Goal: Task Accomplishment & Management: Manage account settings

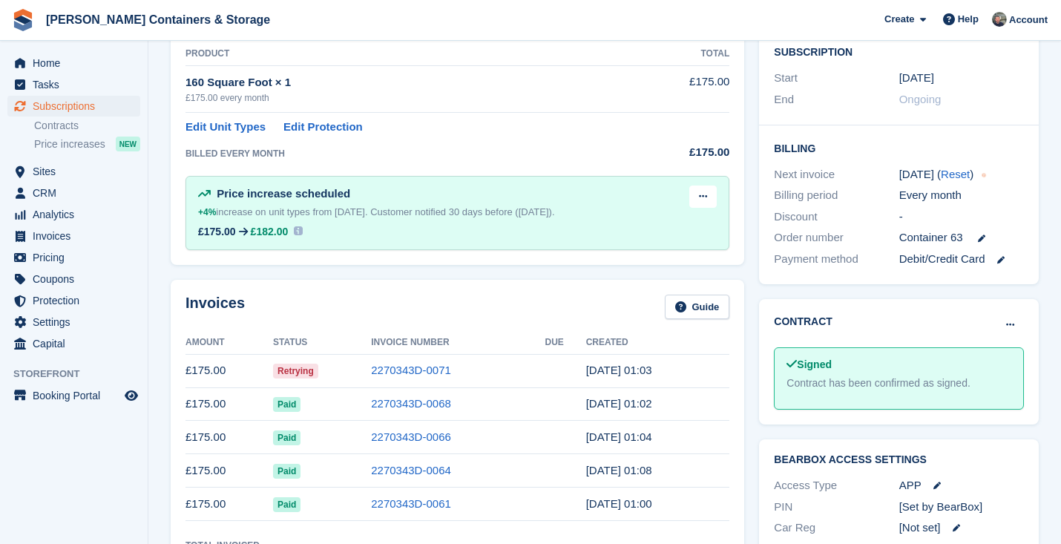
scroll to position [390, 0]
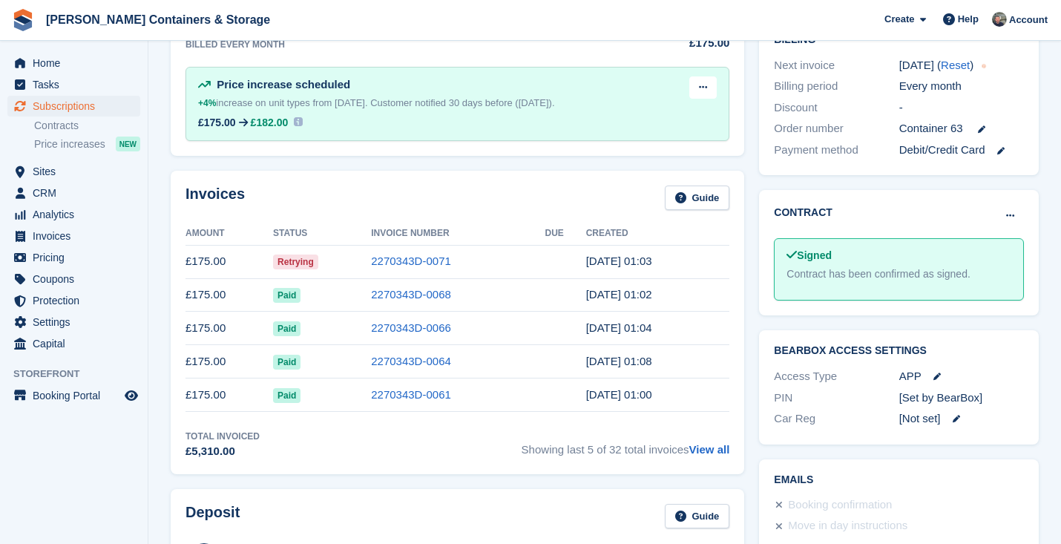
click at [406, 251] on td "2270343D-0071" at bounding box center [458, 261] width 174 height 33
click at [403, 258] on link "2270343D-0071" at bounding box center [411, 260] width 80 height 13
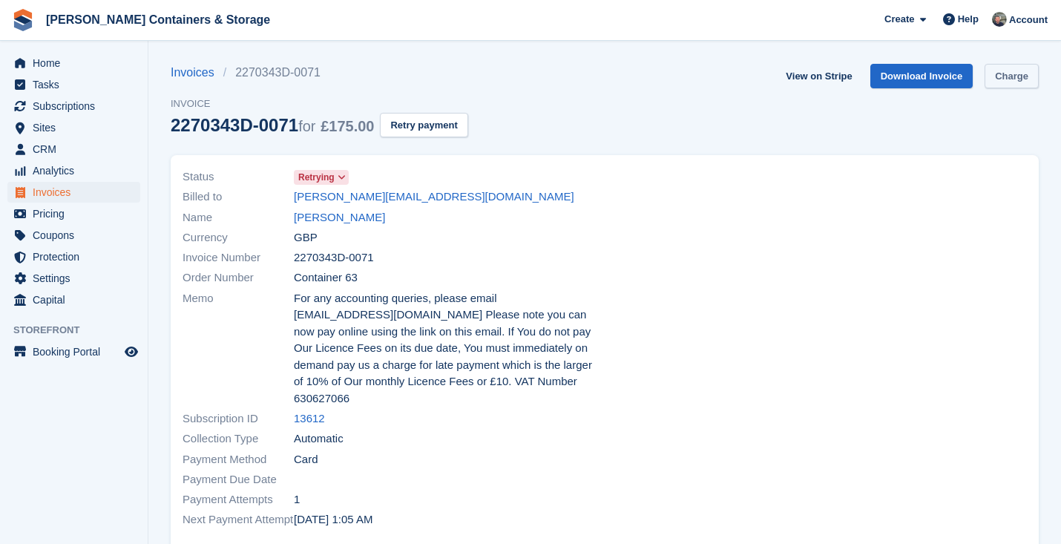
click at [1010, 68] on link "Charge" at bounding box center [1011, 76] width 54 height 24
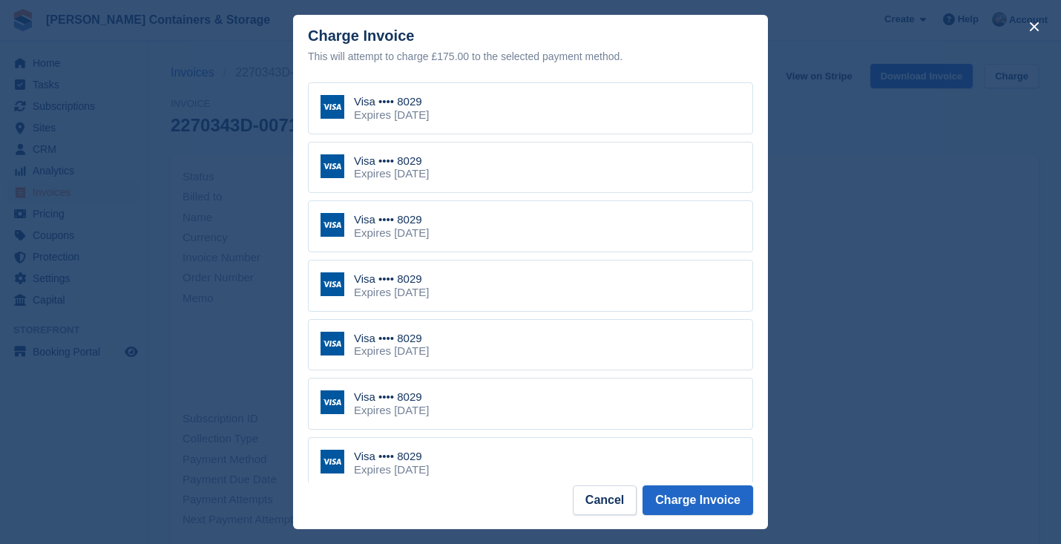
click at [464, 496] on div "Visa •••• 8029 Expires August 2027" at bounding box center [530, 522] width 445 height 52
click at [429, 464] on div "Expires August 2027" at bounding box center [391, 470] width 75 height 13
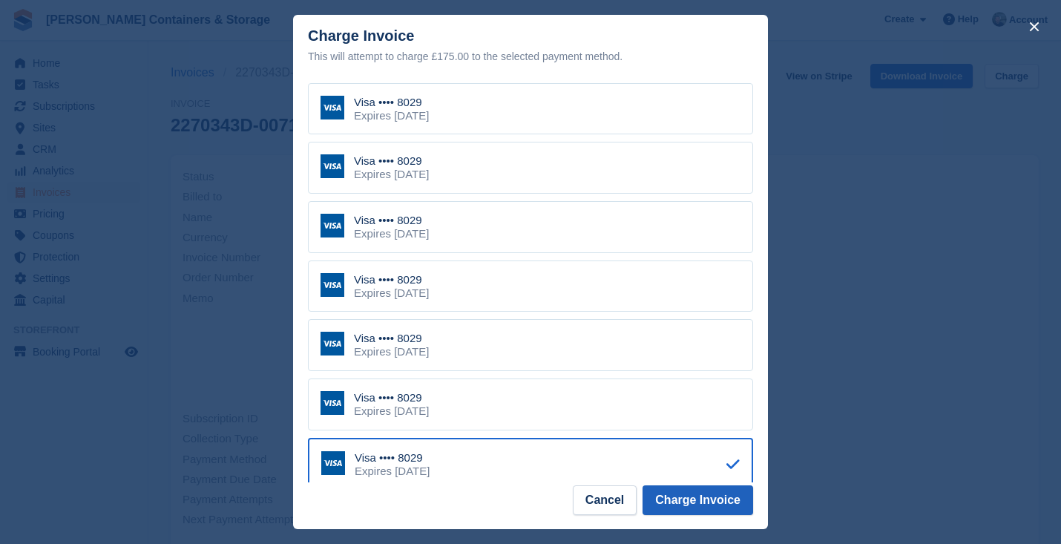
click at [693, 493] on button "Charge Invoice" at bounding box center [697, 500] width 111 height 30
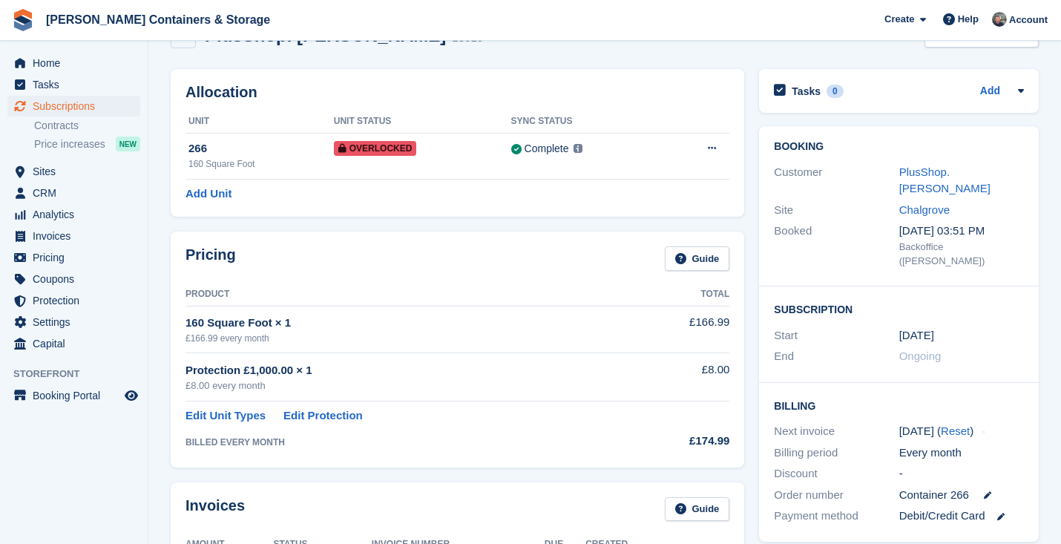
scroll to position [281, 0]
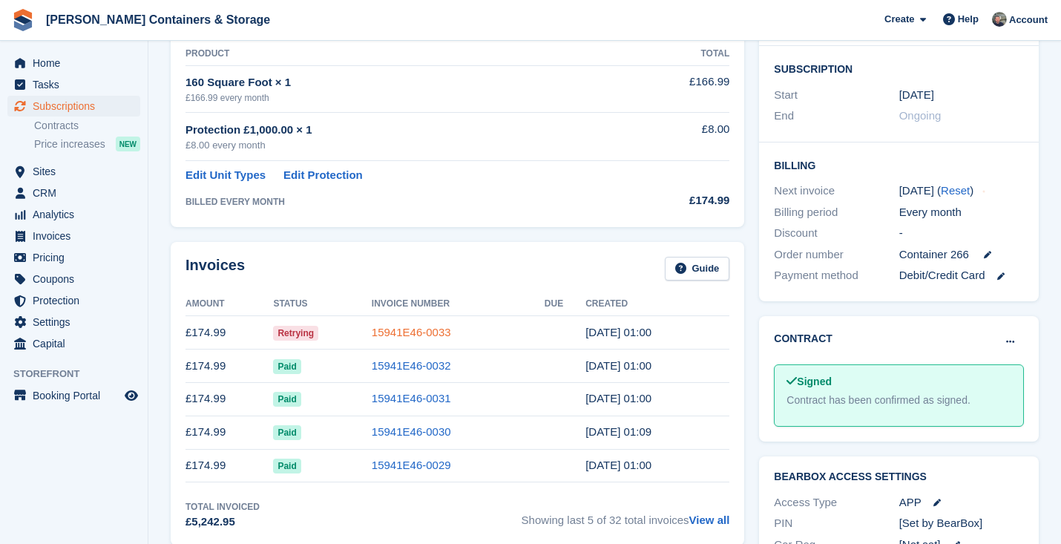
click at [408, 326] on link "15941E46-0033" at bounding box center [411, 332] width 79 height 13
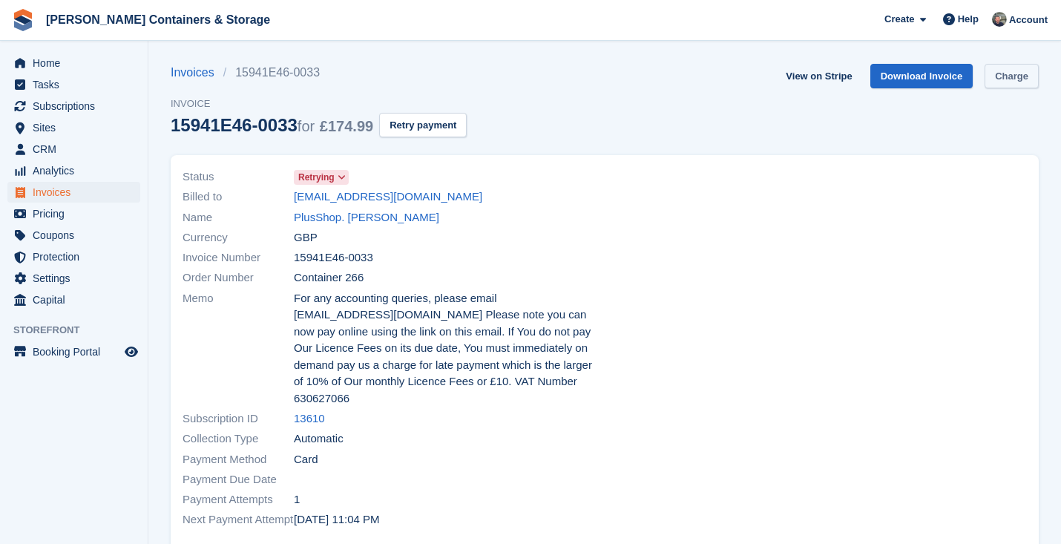
click at [1025, 70] on link "Charge" at bounding box center [1011, 76] width 54 height 24
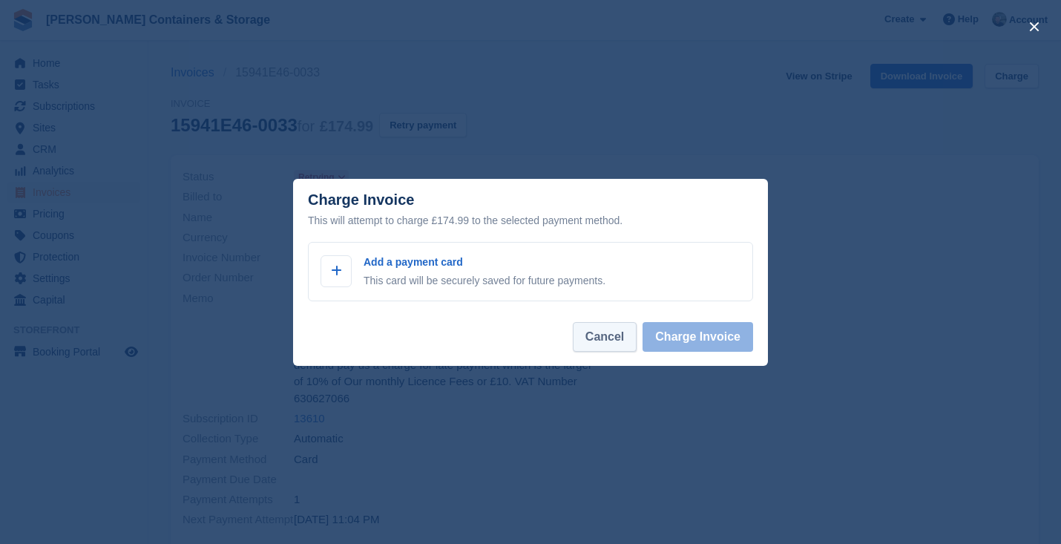
click at [589, 332] on button "Cancel" at bounding box center [605, 337] width 64 height 30
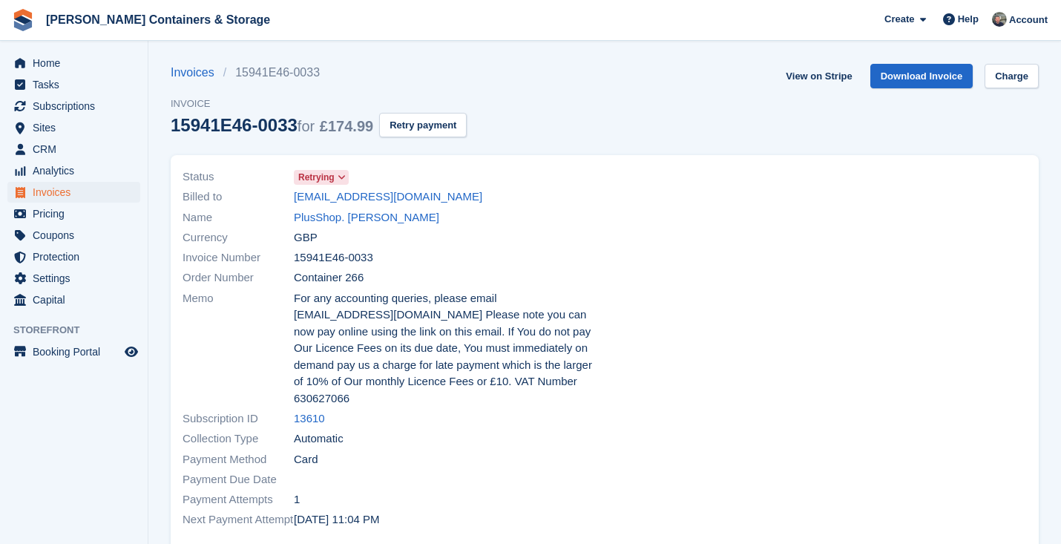
click at [430, 139] on div "Invoices 15941E46-0033 Invoice 15941E46-0033 for £174.99 Retry payment" at bounding box center [319, 109] width 296 height 91
click at [430, 131] on button "Retry payment" at bounding box center [423, 125] width 88 height 24
click at [794, 74] on link "View on Stripe" at bounding box center [819, 76] width 78 height 24
click at [66, 69] on span "Home" at bounding box center [77, 63] width 89 height 21
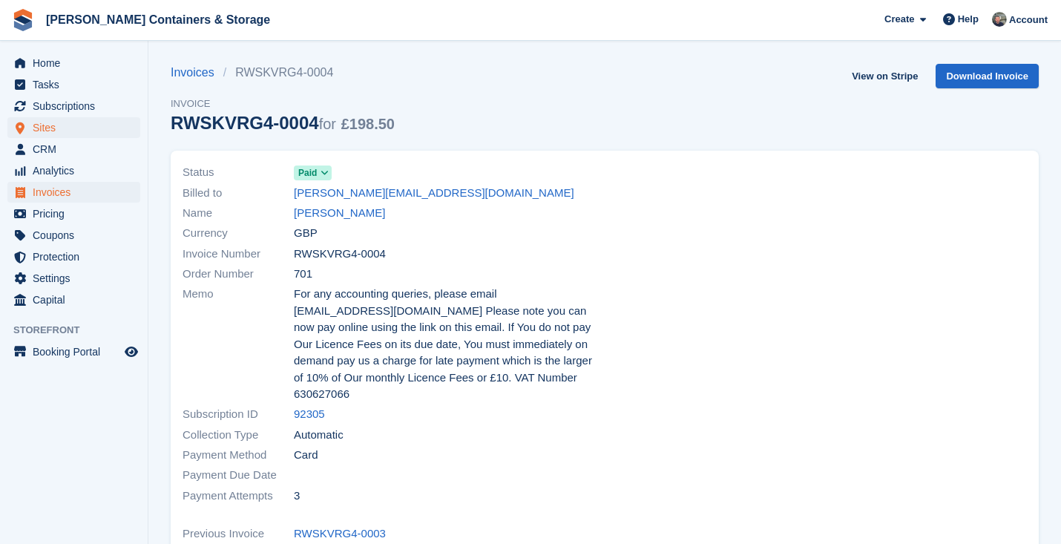
click at [82, 117] on span "Sites" at bounding box center [77, 127] width 89 height 21
click at [82, 105] on span "Subscriptions" at bounding box center [77, 106] width 89 height 21
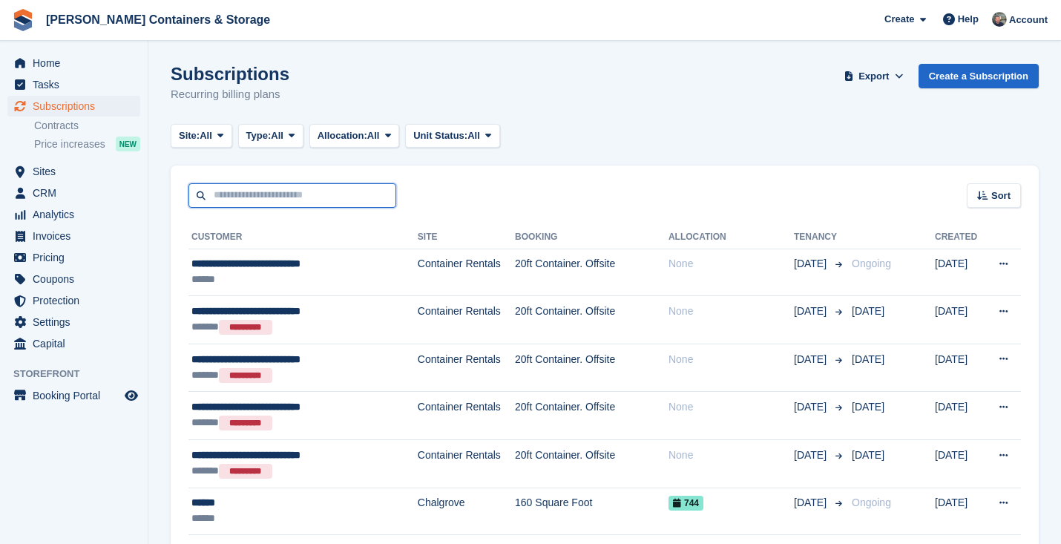
click at [262, 193] on input "text" at bounding box center [292, 195] width 208 height 24
type input "*****"
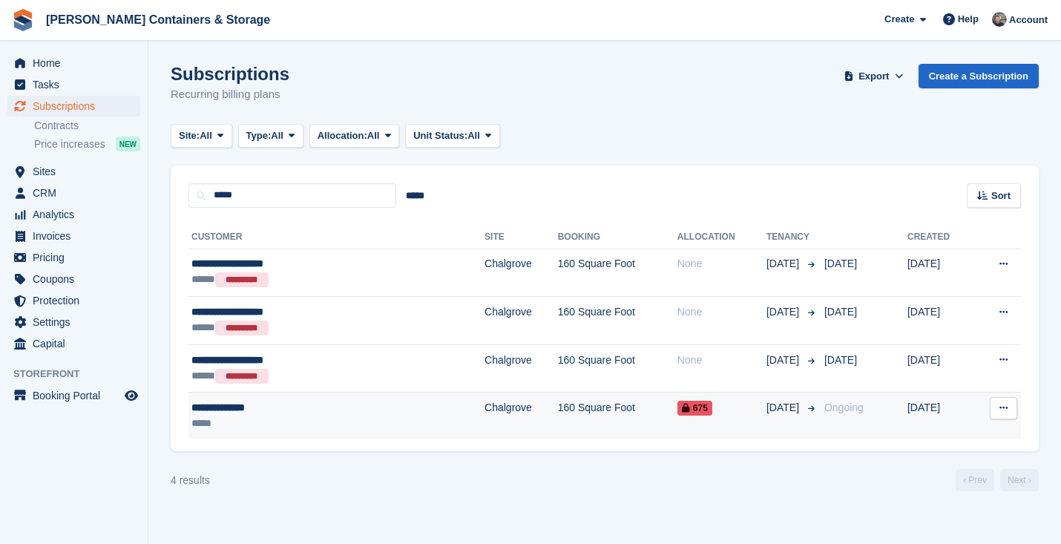
click at [346, 396] on td "**********" at bounding box center [336, 415] width 296 height 47
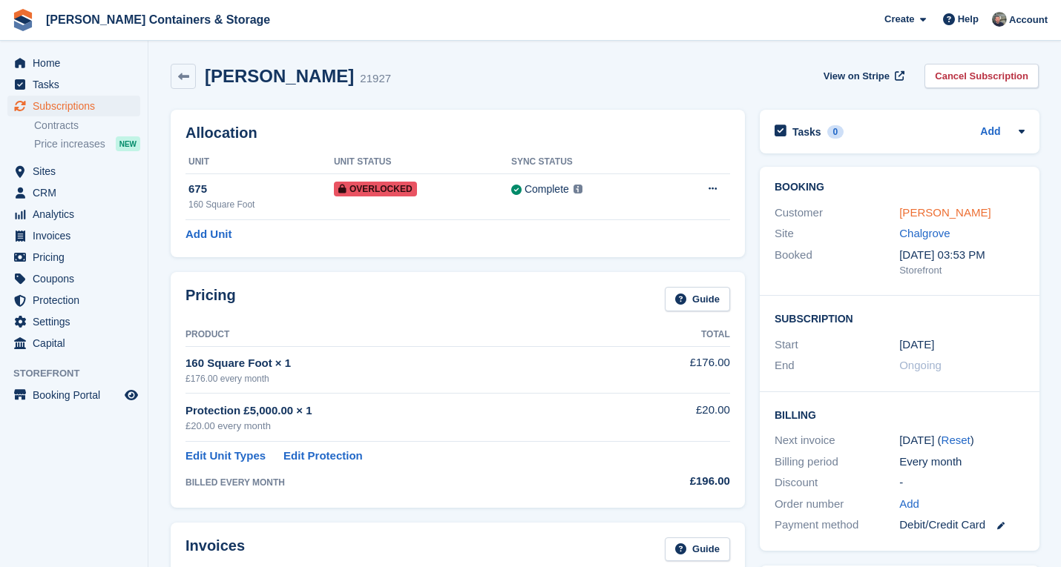
click at [934, 210] on link "[PERSON_NAME]" at bounding box center [944, 212] width 91 height 13
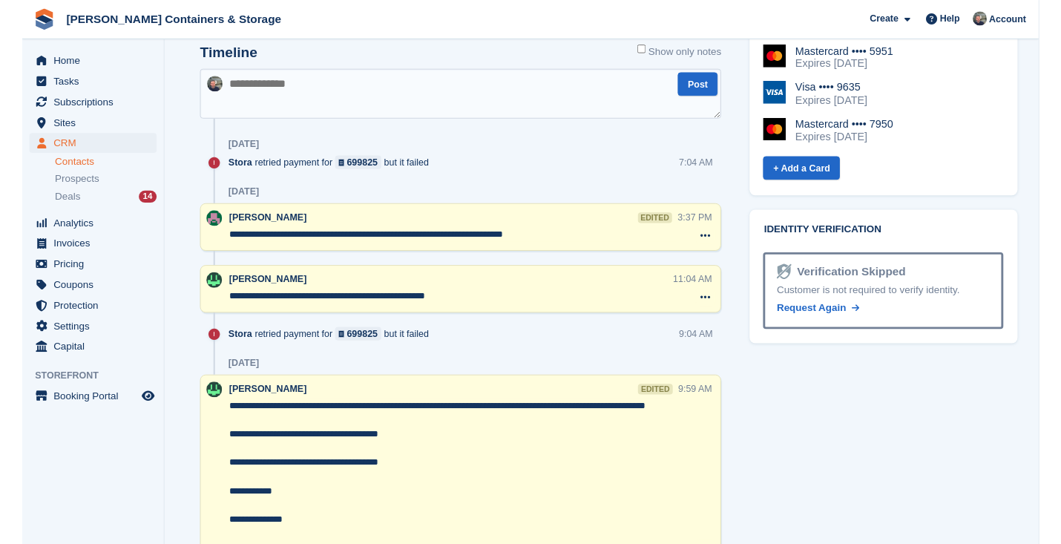
scroll to position [771, 0]
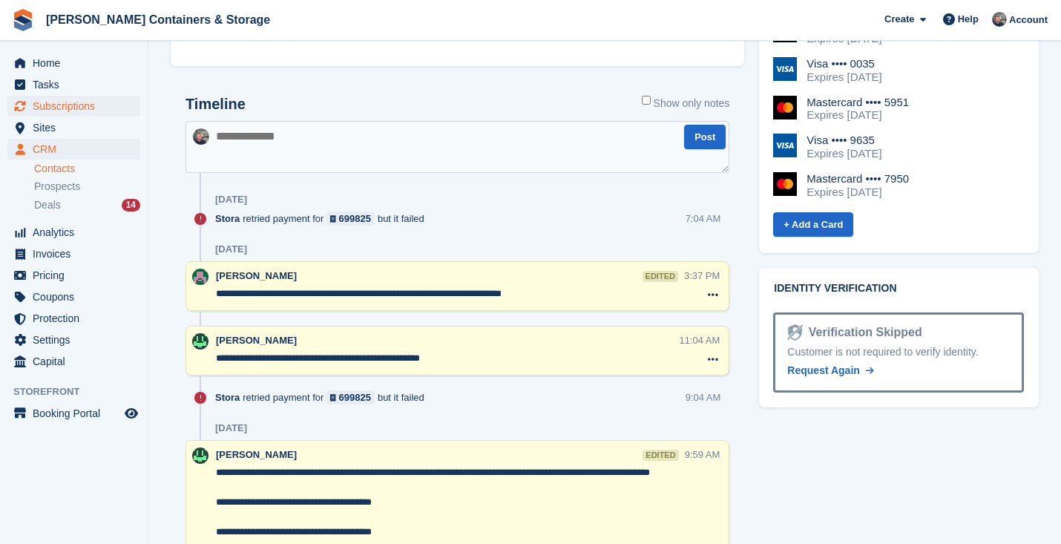
click at [81, 102] on span "Subscriptions" at bounding box center [77, 106] width 89 height 21
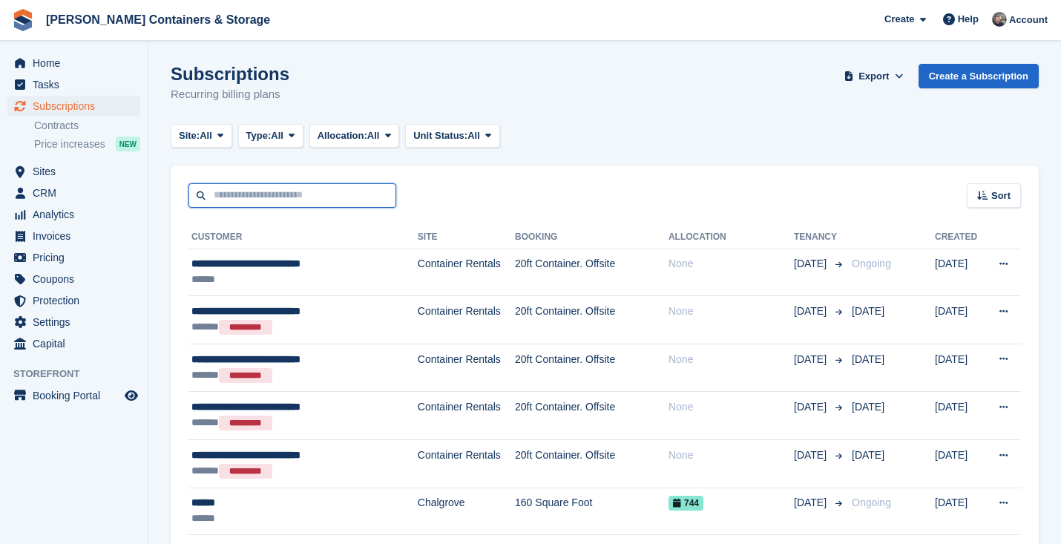
click at [302, 184] on input "text" at bounding box center [292, 195] width 208 height 24
type input "****"
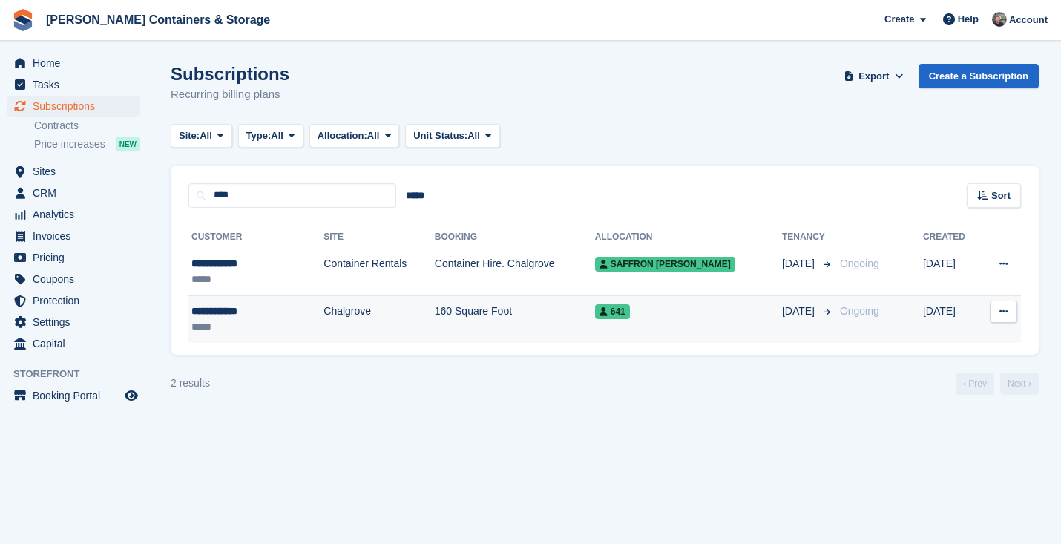
click at [582, 326] on td "160 Square Foot" at bounding box center [515, 319] width 160 height 47
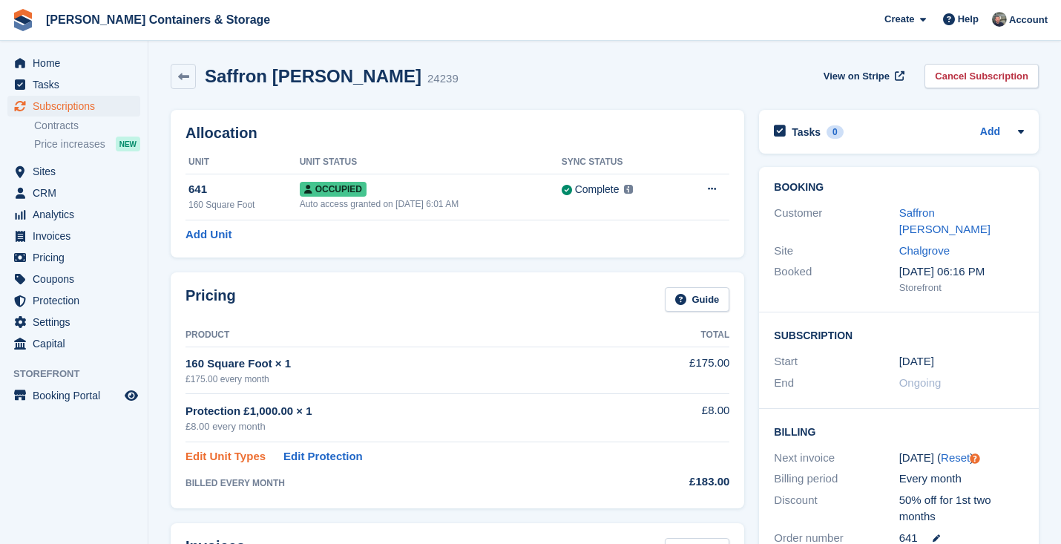
click at [230, 459] on link "Edit Unit Types" at bounding box center [225, 456] width 80 height 17
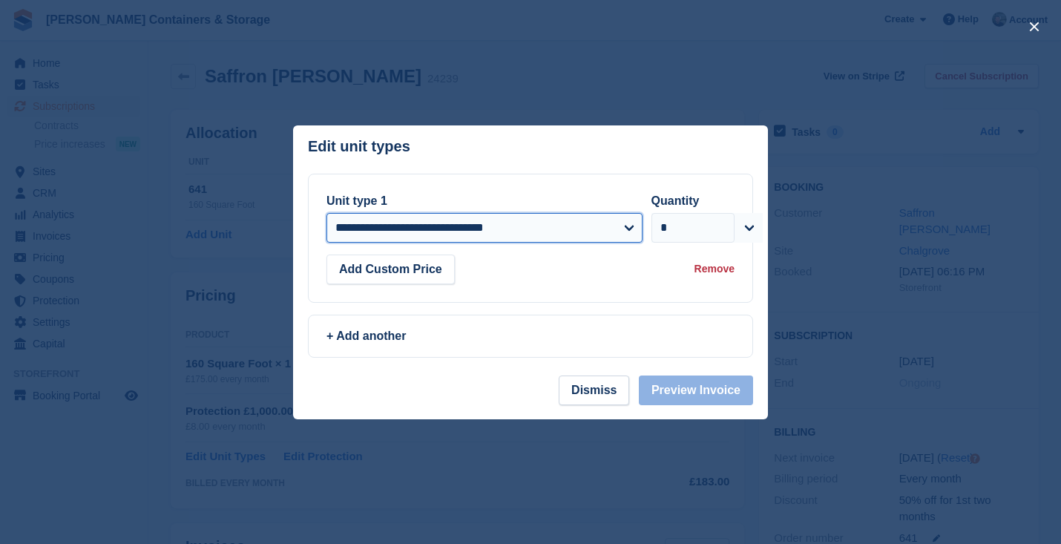
select select "*****"
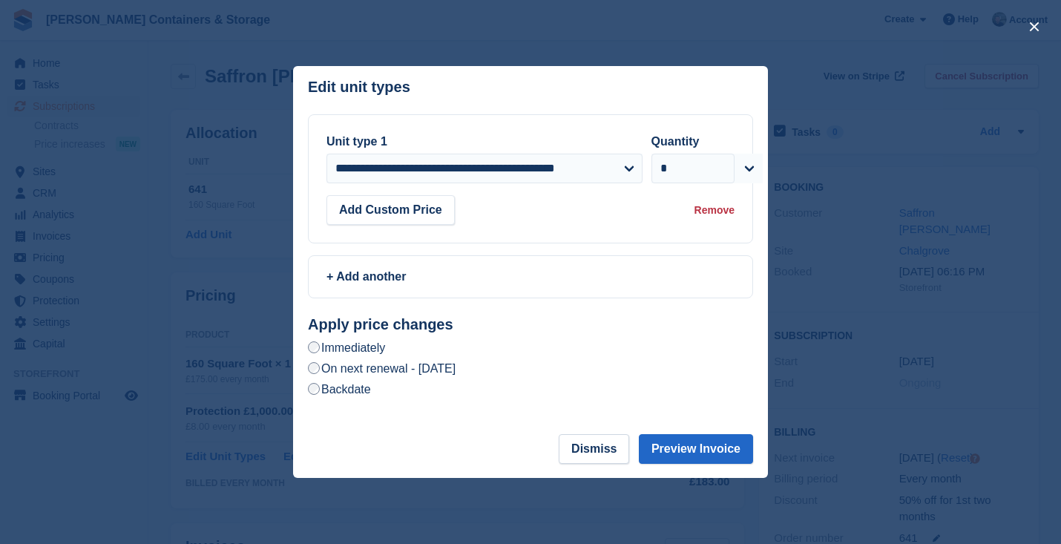
click at [415, 371] on label "On next renewal - Monday, 1st September, 2025" at bounding box center [382, 369] width 148 height 16
click at [678, 436] on button "Preview Invoice" at bounding box center [696, 449] width 114 height 30
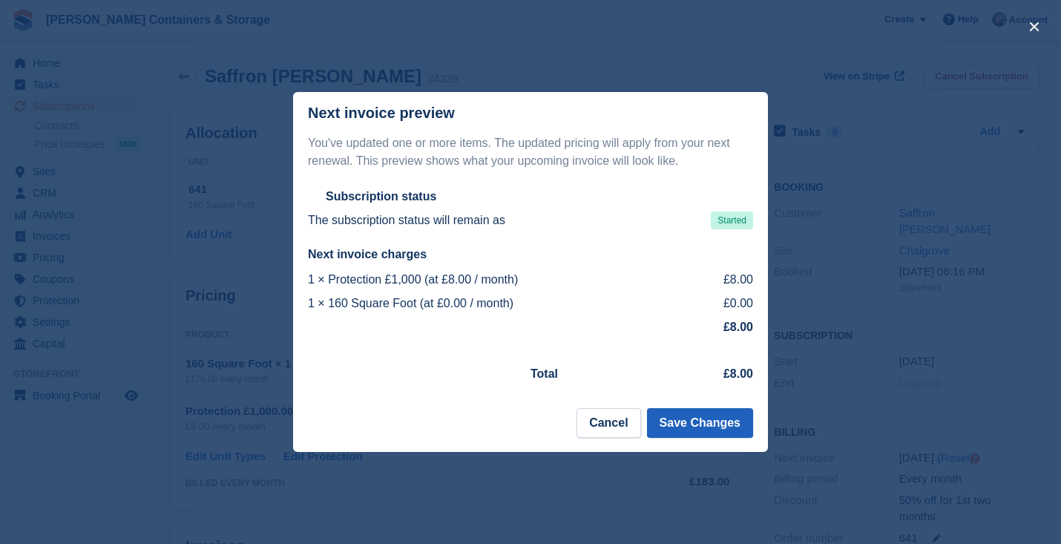
click at [719, 421] on button "Save Changes" at bounding box center [700, 423] width 106 height 30
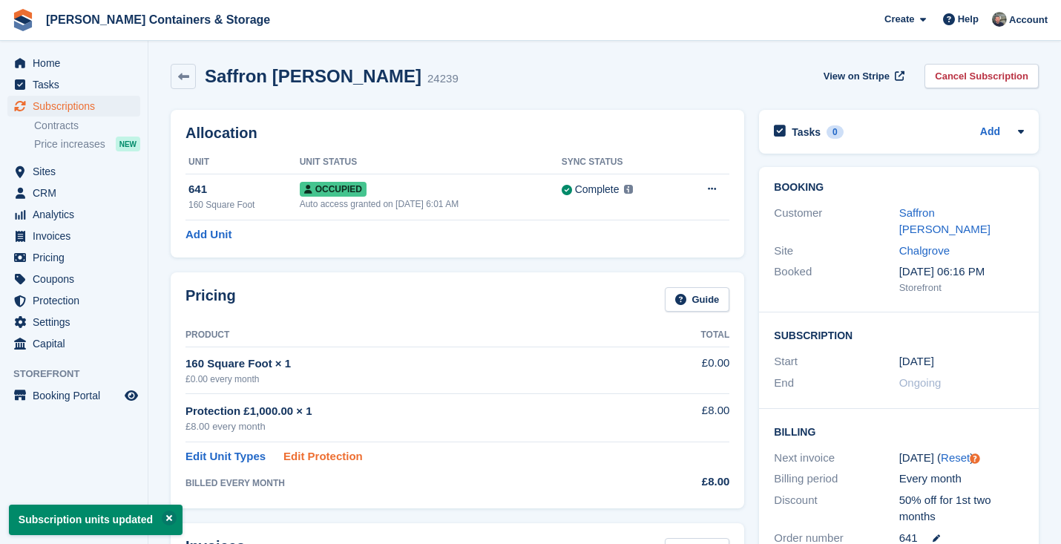
click at [320, 461] on link "Edit Protection" at bounding box center [322, 456] width 79 height 17
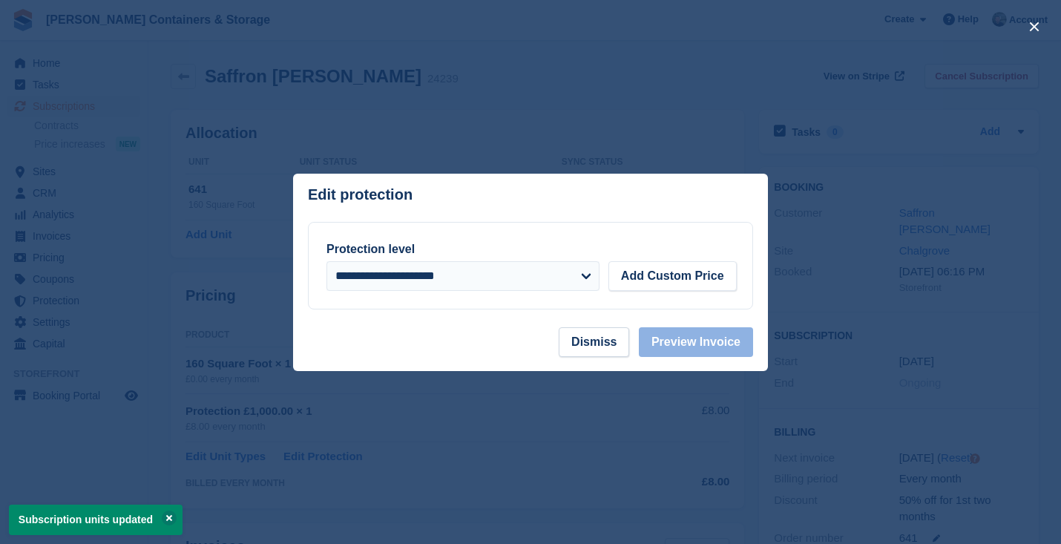
click at [519, 292] on div "**********" at bounding box center [531, 266] width 444 height 86
select select "*****"
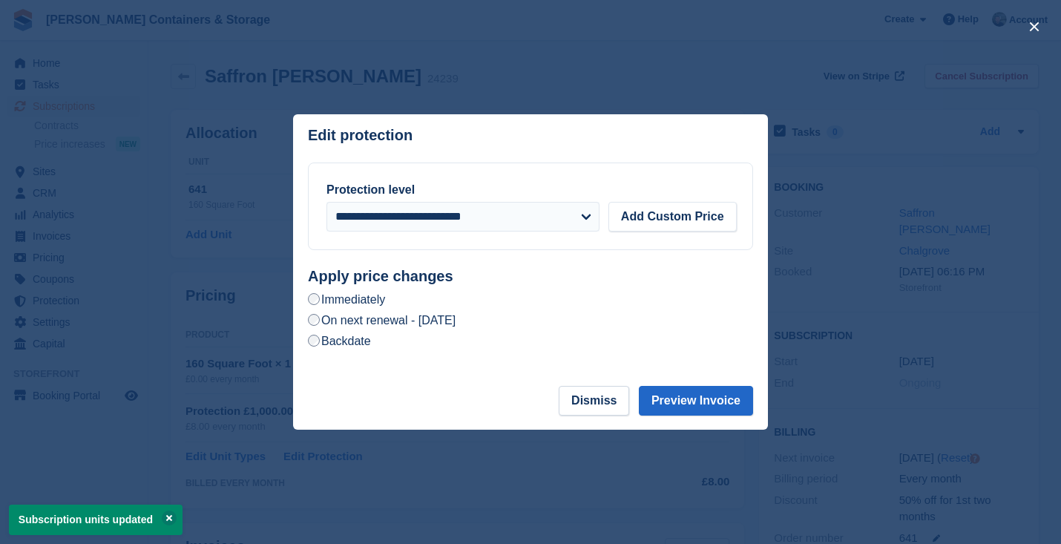
click at [443, 326] on label "On next renewal - Monday, 1st September, 2025" at bounding box center [382, 320] width 148 height 16
click at [716, 404] on button "Preview Invoice" at bounding box center [696, 401] width 114 height 30
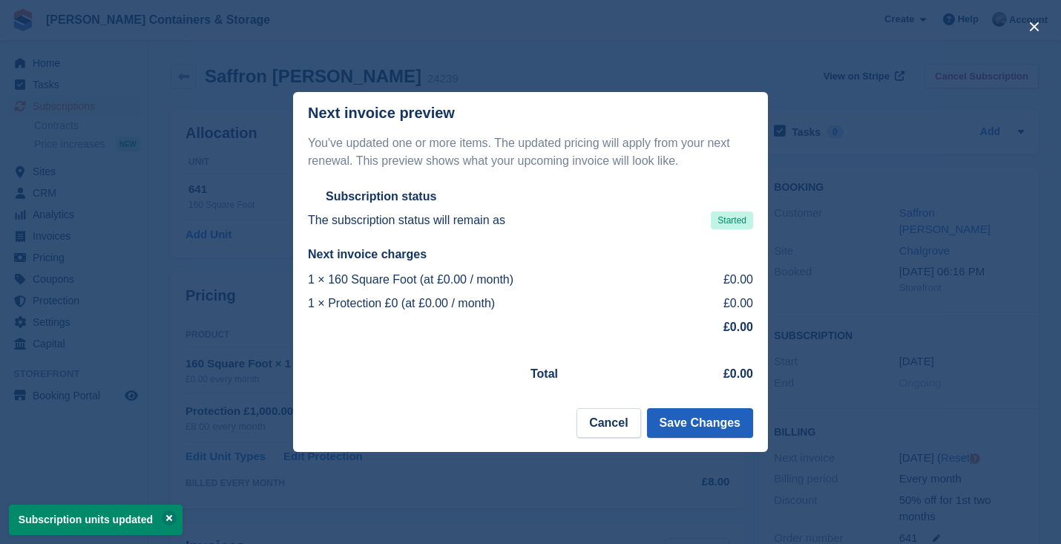
click at [712, 432] on button "Save Changes" at bounding box center [700, 423] width 106 height 30
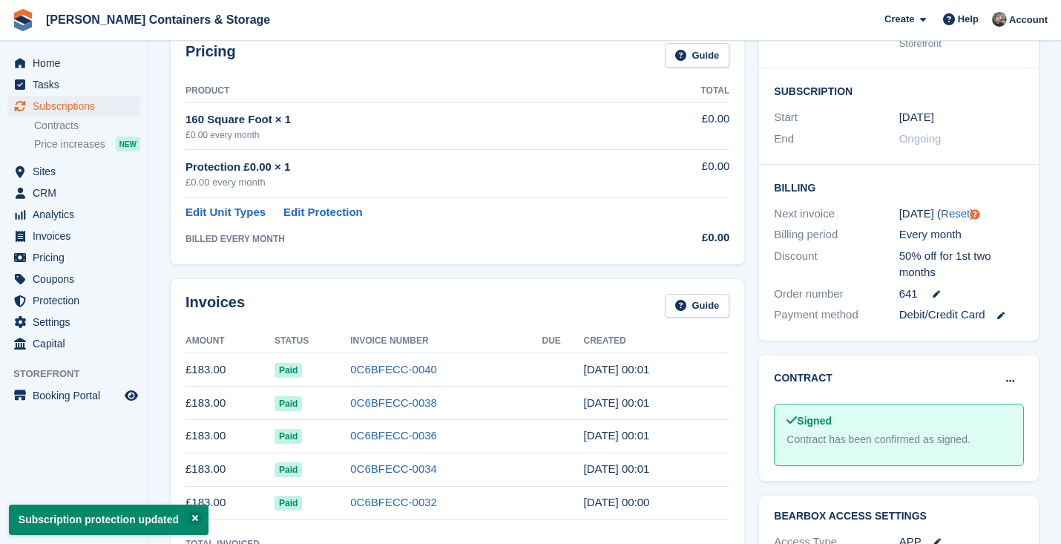
scroll to position [766, 0]
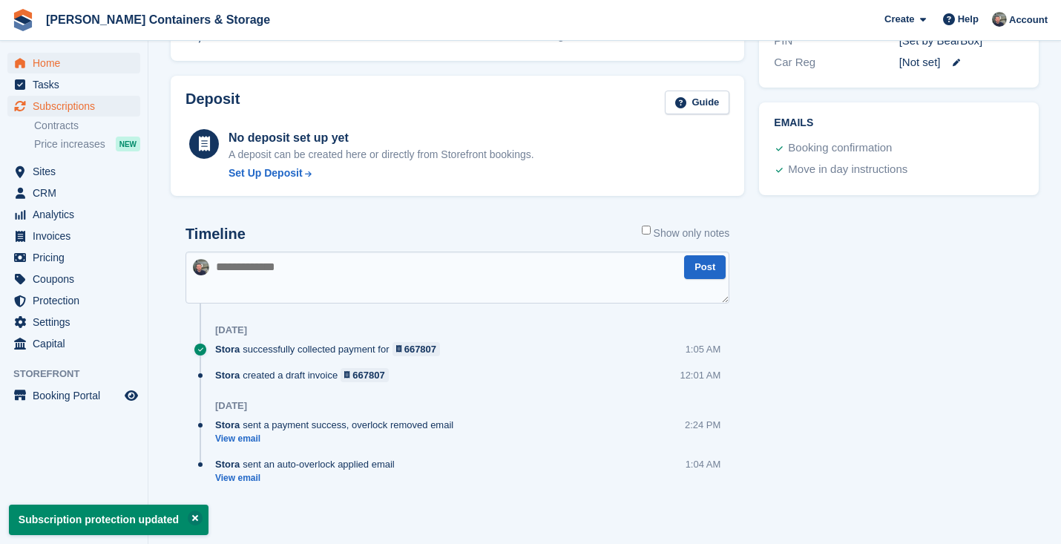
click at [76, 72] on span "Home" at bounding box center [77, 63] width 89 height 21
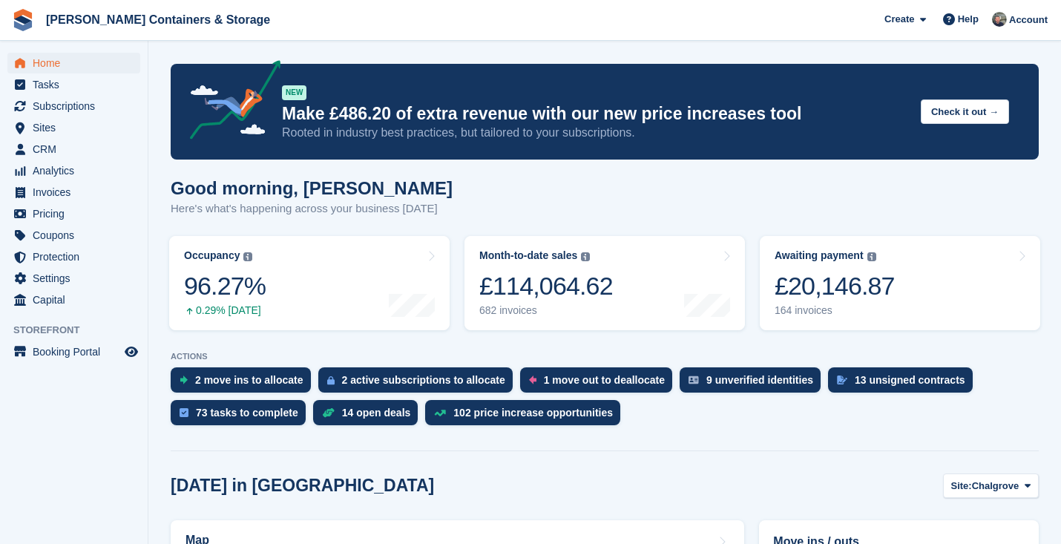
click at [74, 116] on ul "Subscriptions Subscriptions" at bounding box center [74, 107] width 148 height 22
click at [72, 102] on span "Subscriptions" at bounding box center [77, 106] width 89 height 21
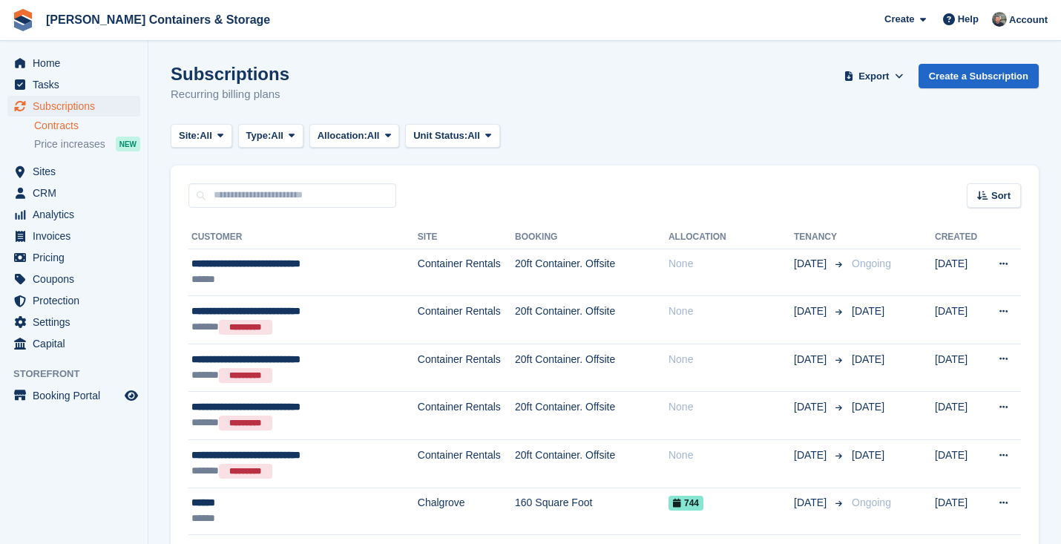
click at [69, 122] on link "Contracts" at bounding box center [87, 126] width 106 height 14
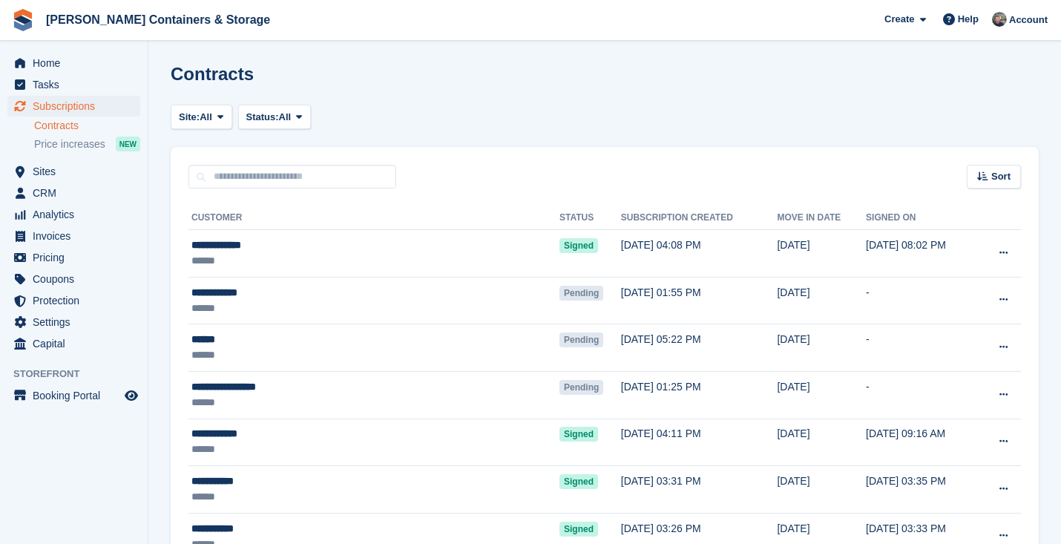
click at [210, 116] on span "All" at bounding box center [206, 117] width 13 height 15
click at [257, 122] on span "Status:" at bounding box center [262, 117] width 33 height 15
click at [280, 145] on link "Pending" at bounding box center [309, 152] width 129 height 27
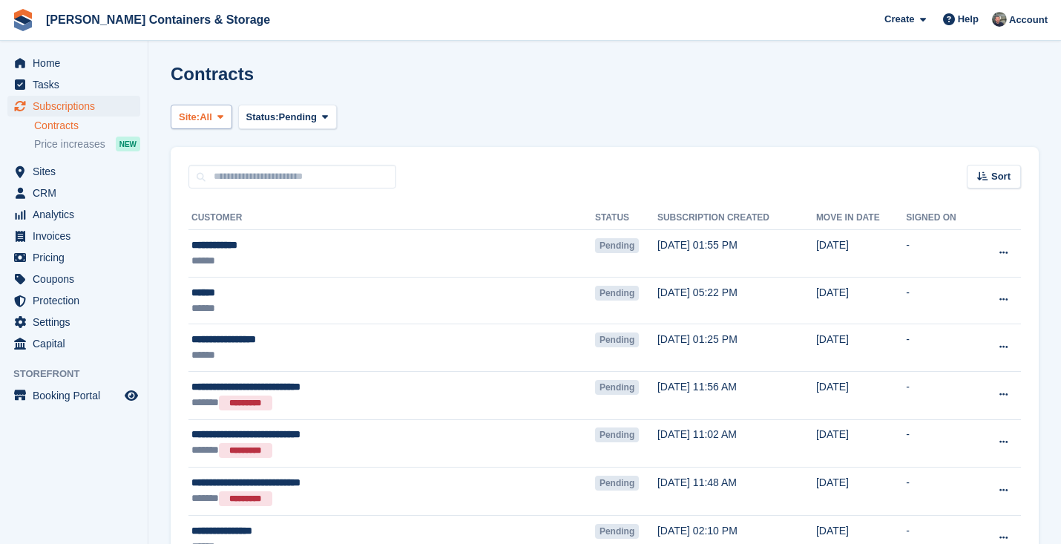
click at [217, 118] on button "Site: All" at bounding box center [202, 117] width 62 height 24
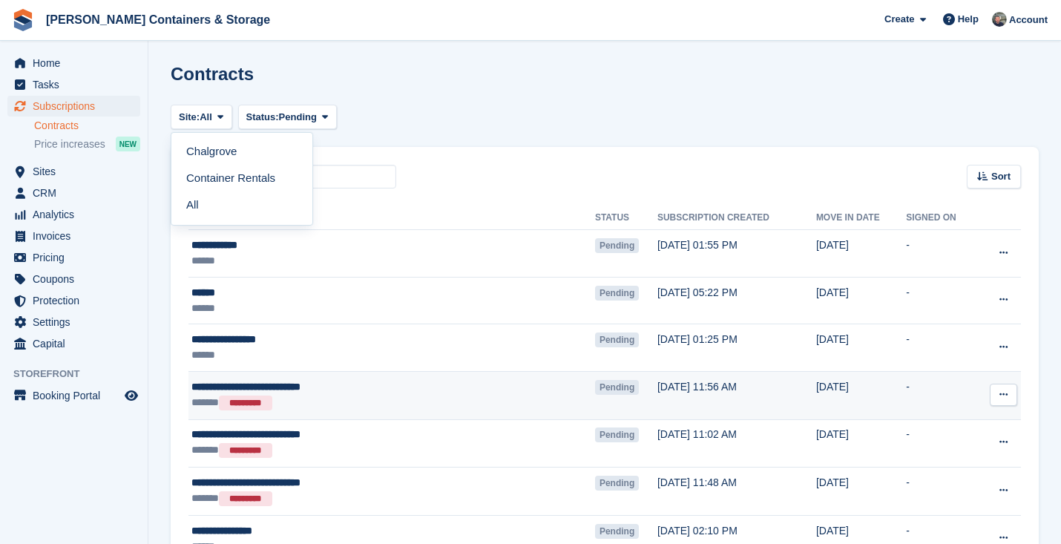
click at [1020, 395] on td "View contact View subscription Void contract Send contract" at bounding box center [999, 395] width 44 height 48
click at [1001, 394] on icon at bounding box center [1003, 394] width 8 height 10
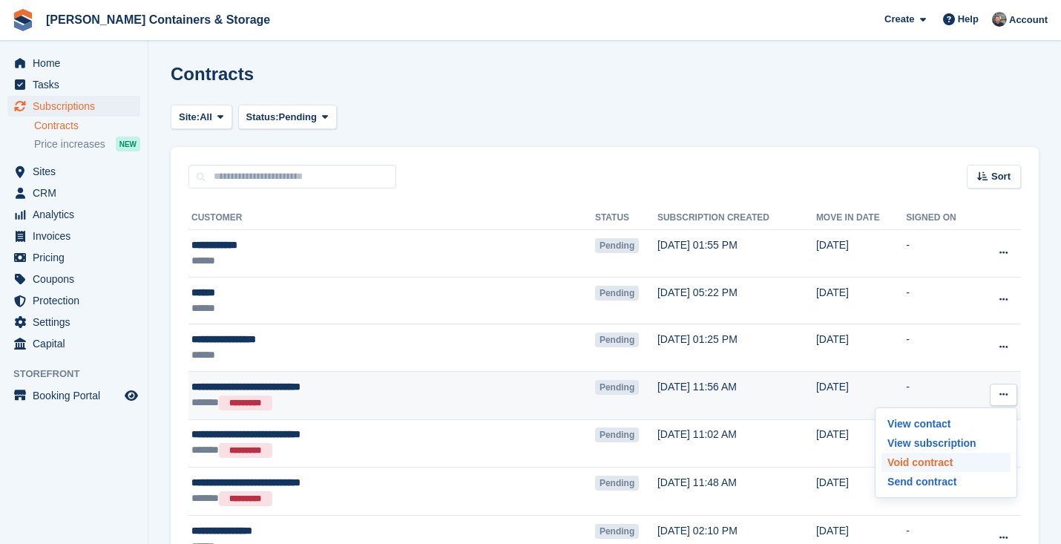
click at [936, 458] on p "Void contract" at bounding box center [945, 461] width 129 height 19
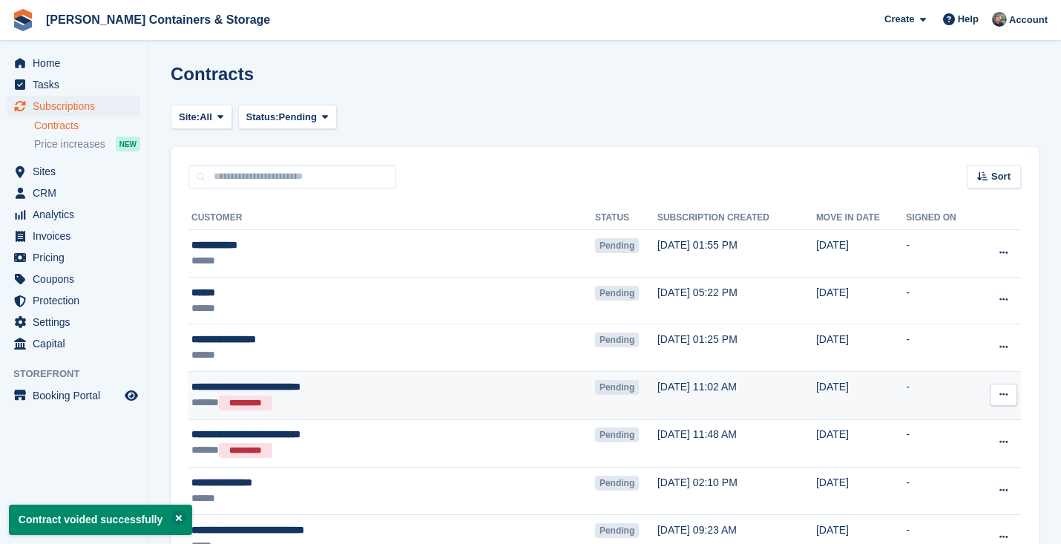
click at [1006, 395] on icon at bounding box center [1003, 394] width 8 height 10
click at [971, 459] on p "Void contract" at bounding box center [945, 461] width 129 height 19
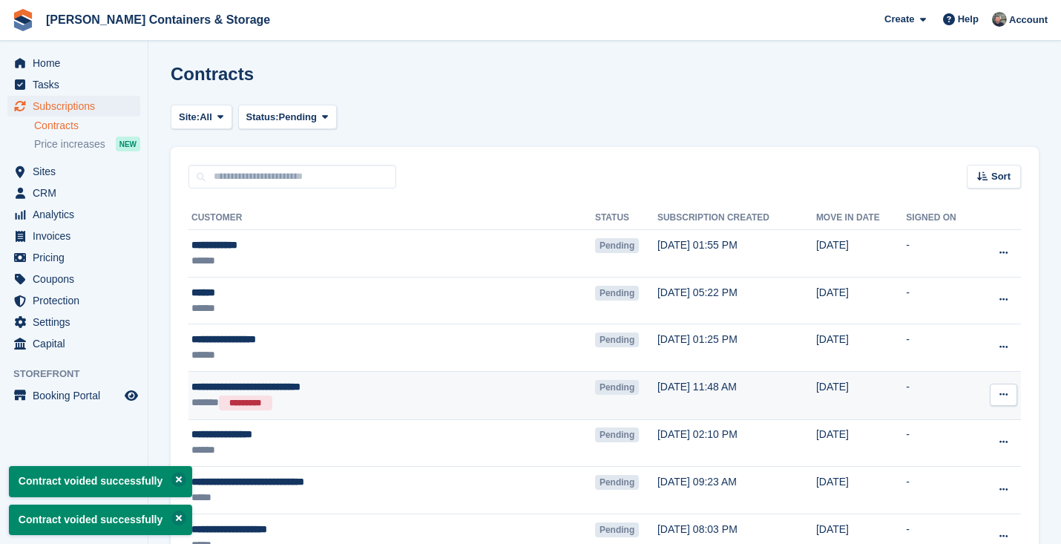
click at [1001, 399] on icon at bounding box center [1003, 394] width 8 height 10
click at [949, 461] on p "Void contract" at bounding box center [945, 461] width 129 height 19
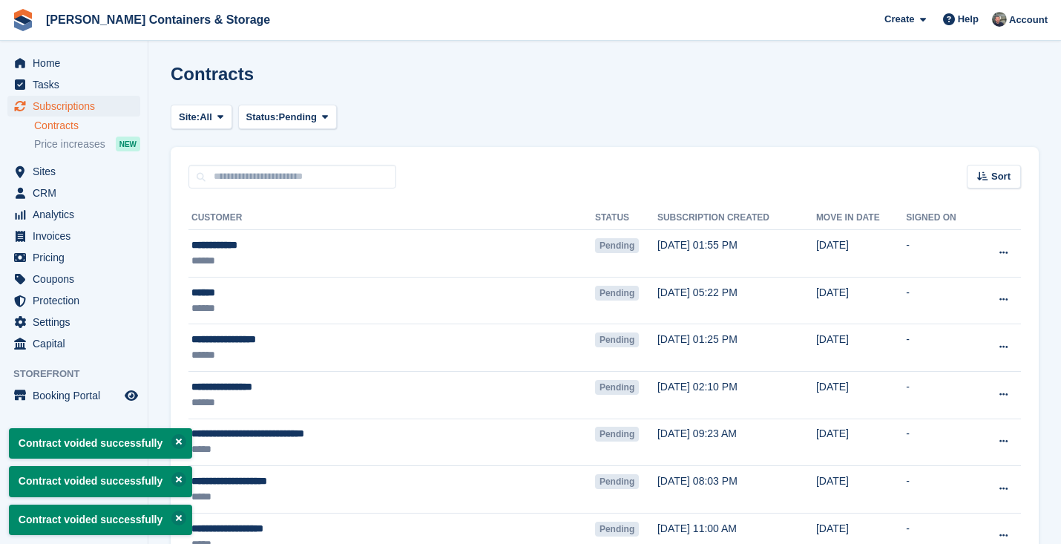
click at [220, 100] on div "Contracts" at bounding box center [605, 83] width 868 height 38
click at [279, 117] on span "Status:" at bounding box center [262, 117] width 33 height 15
click at [200, 113] on span "Site:" at bounding box center [189, 117] width 21 height 15
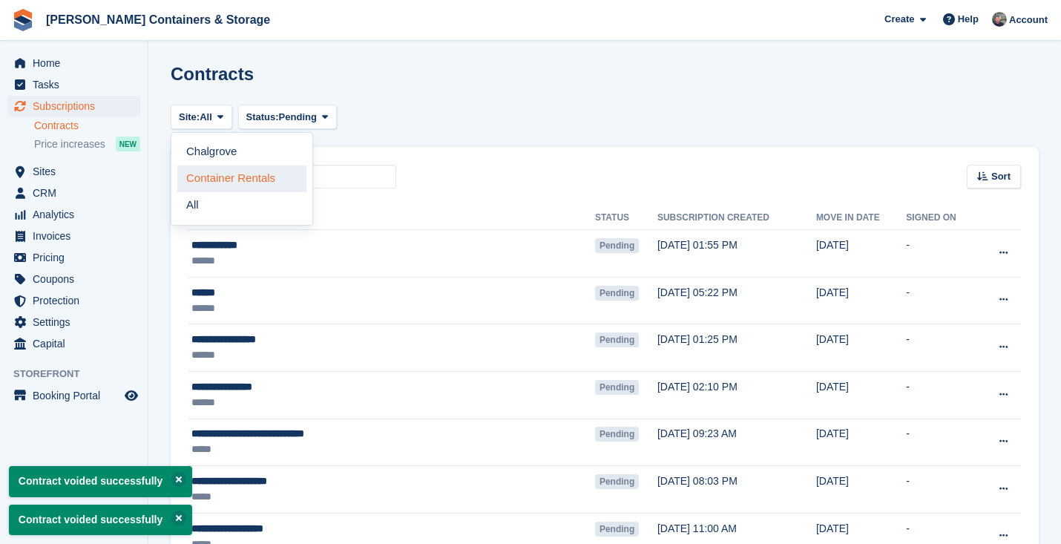
click at [207, 177] on link "Container Rentals" at bounding box center [241, 178] width 129 height 27
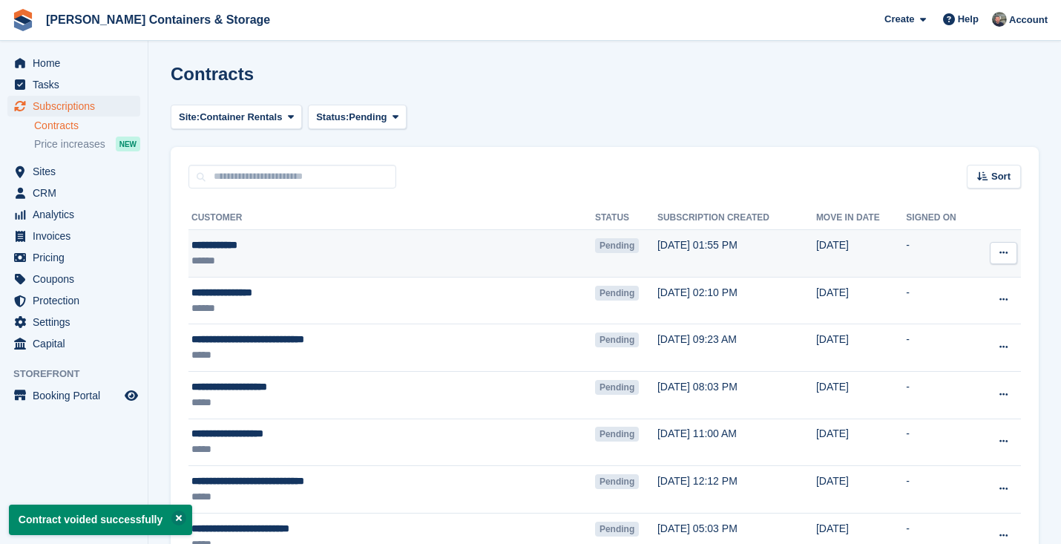
click at [1001, 249] on icon at bounding box center [1003, 253] width 8 height 10
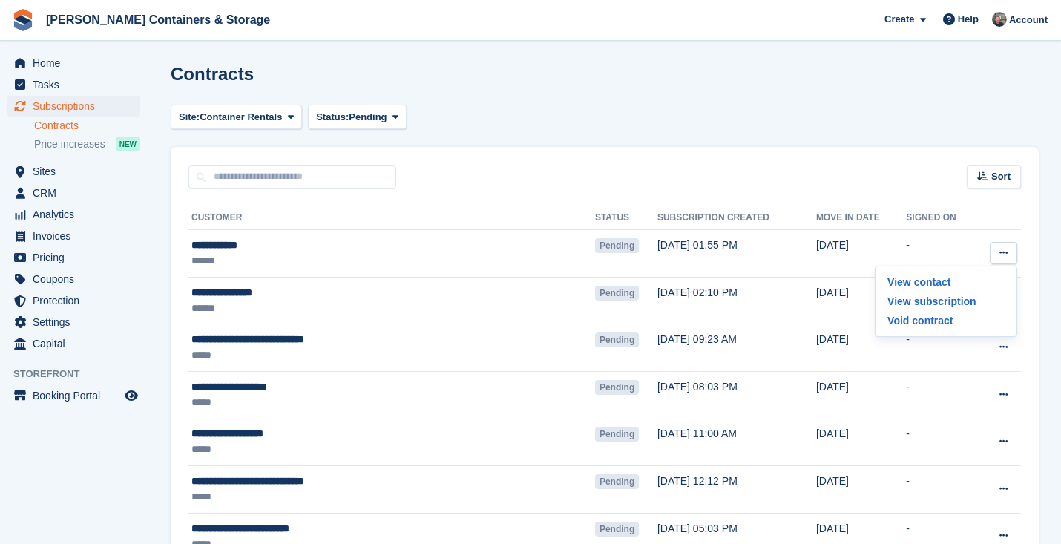
click at [786, 156] on div "Sort Sort by Move in date Move in (oldest first) Move in (newest first)" at bounding box center [605, 168] width 868 height 42
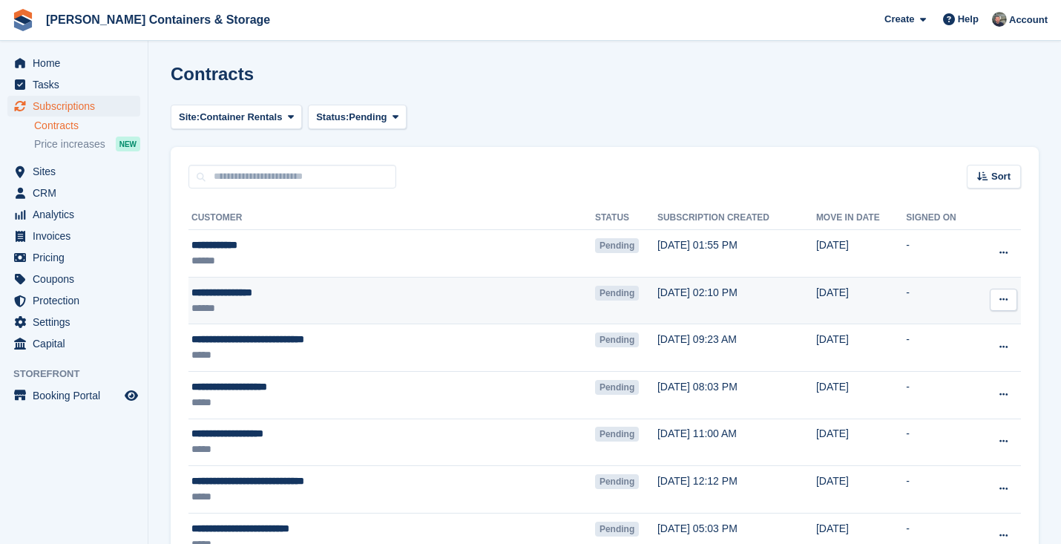
click at [1002, 300] on icon at bounding box center [1003, 299] width 8 height 10
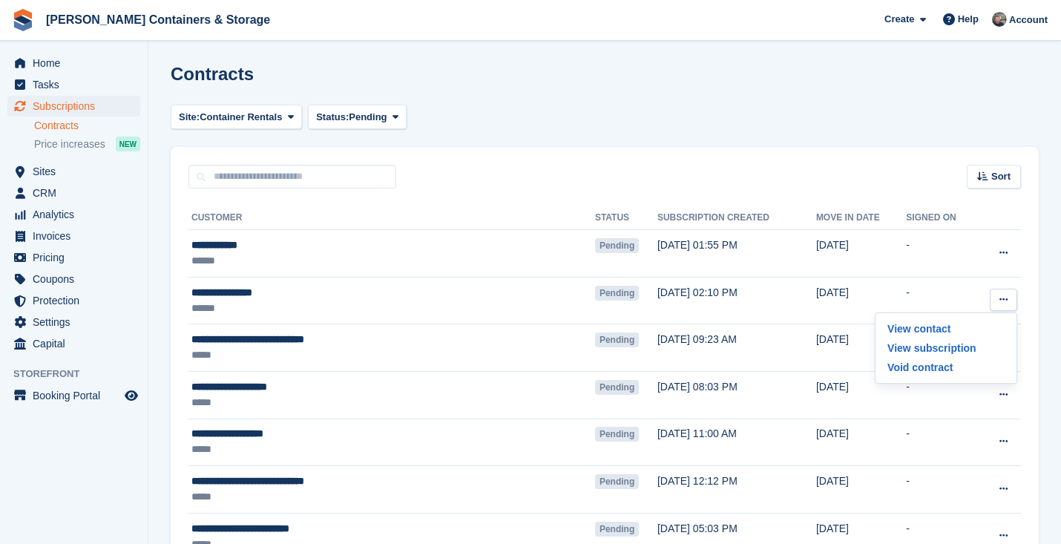
click at [847, 180] on div "Sort Sort by Move in date Move in (oldest first) Move in (newest first)" at bounding box center [605, 168] width 868 height 42
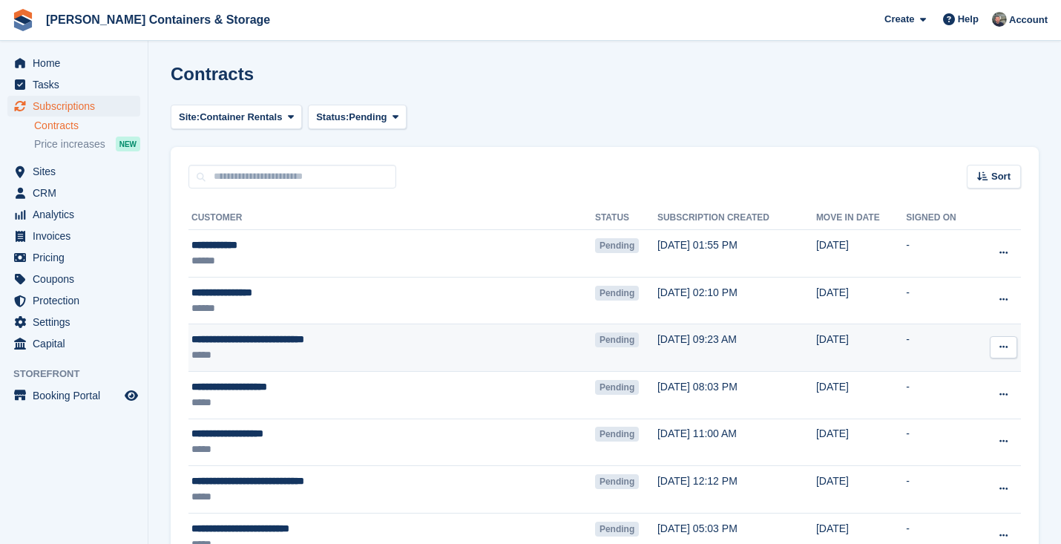
click at [1011, 354] on button at bounding box center [1003, 347] width 27 height 22
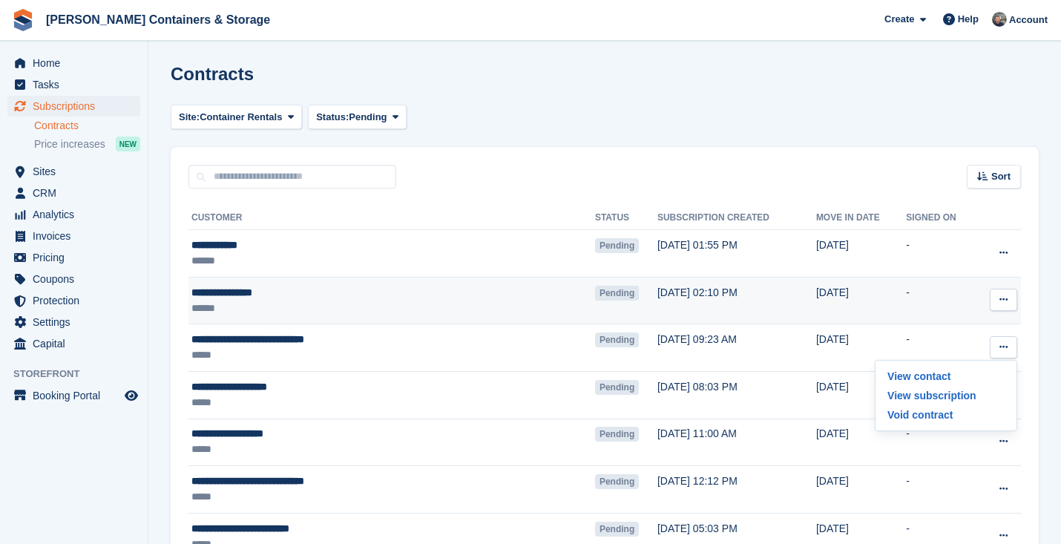
click at [731, 312] on td "19 Aug, 02:10 PM" at bounding box center [736, 300] width 159 height 47
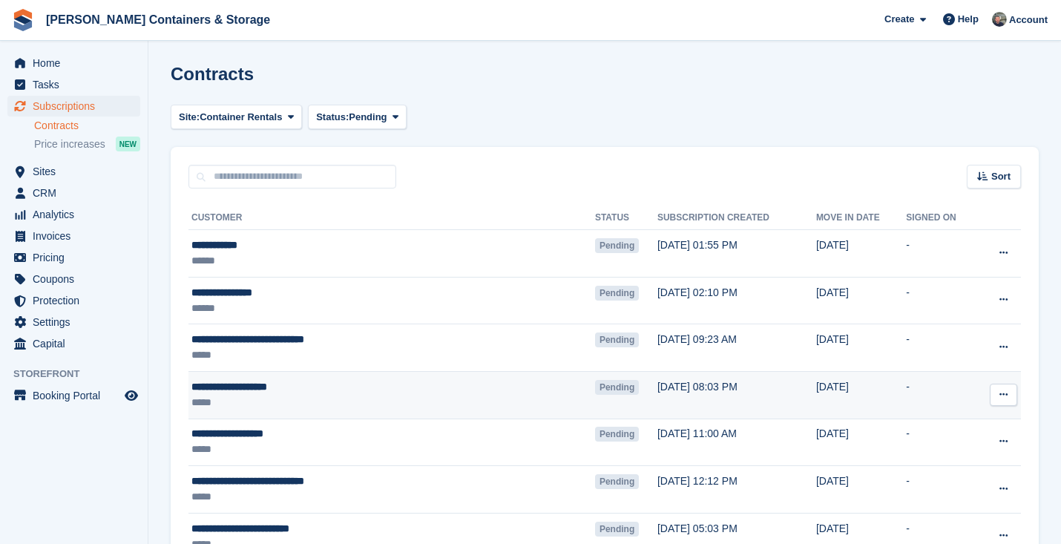
click at [990, 399] on button at bounding box center [1003, 394] width 27 height 22
click at [962, 484] on p "Send reminder" at bounding box center [945, 481] width 129 height 19
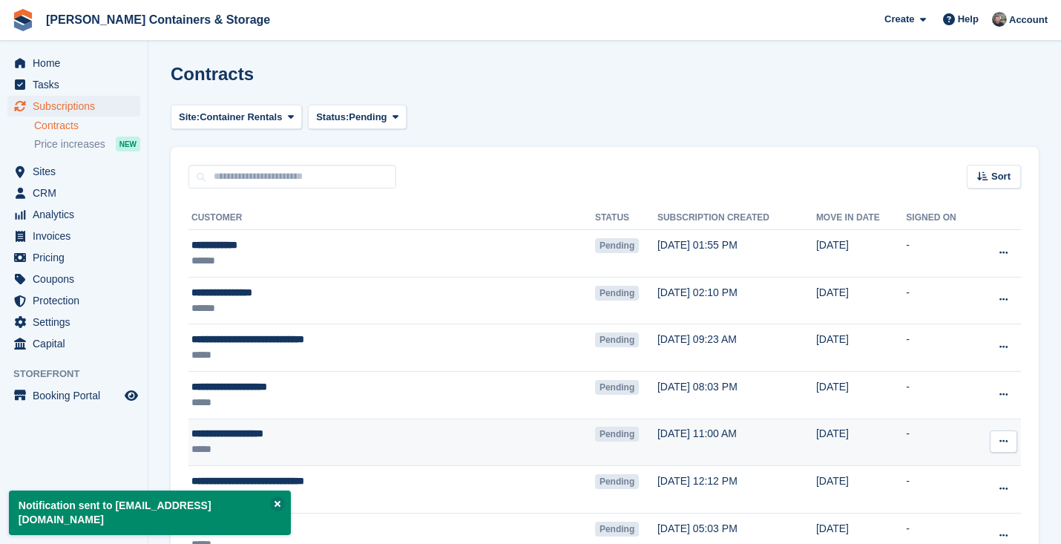
click at [1004, 449] on button at bounding box center [1003, 441] width 27 height 22
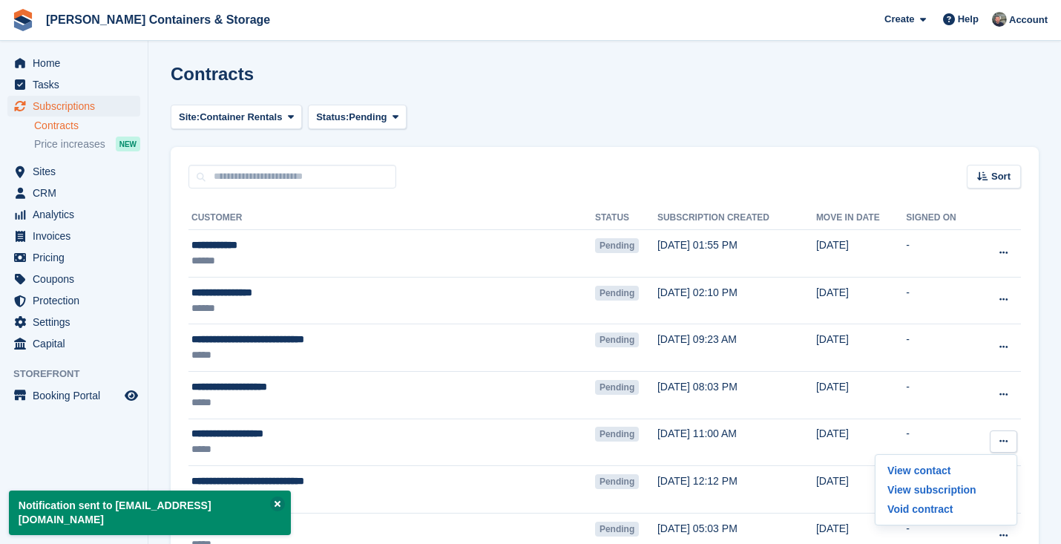
click at [756, 148] on div "Sort Sort by Move in date Move in (oldest first) Move in (newest first)" at bounding box center [605, 168] width 868 height 42
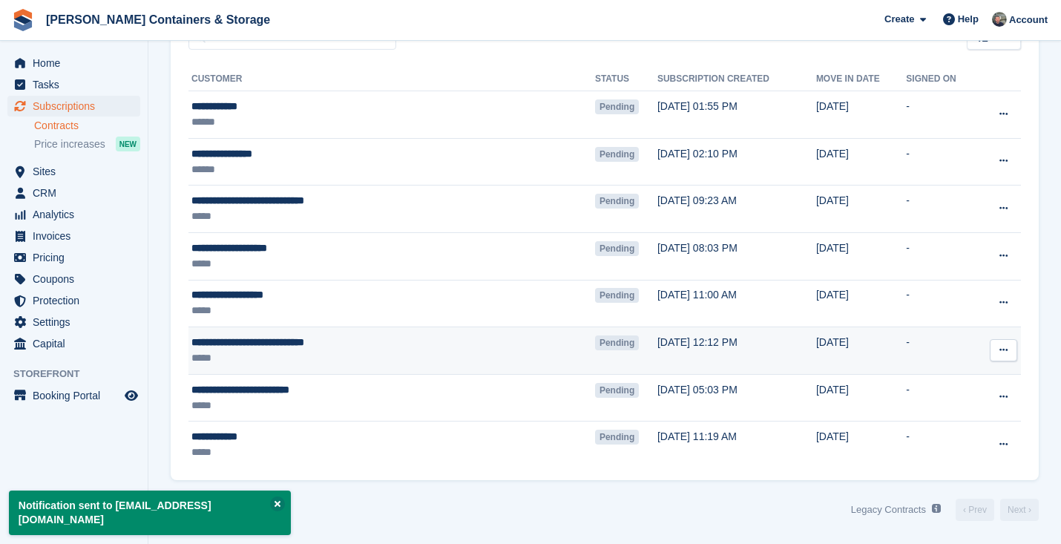
scroll to position [139, 0]
click at [304, 338] on span "**********" at bounding box center [247, 342] width 113 height 10
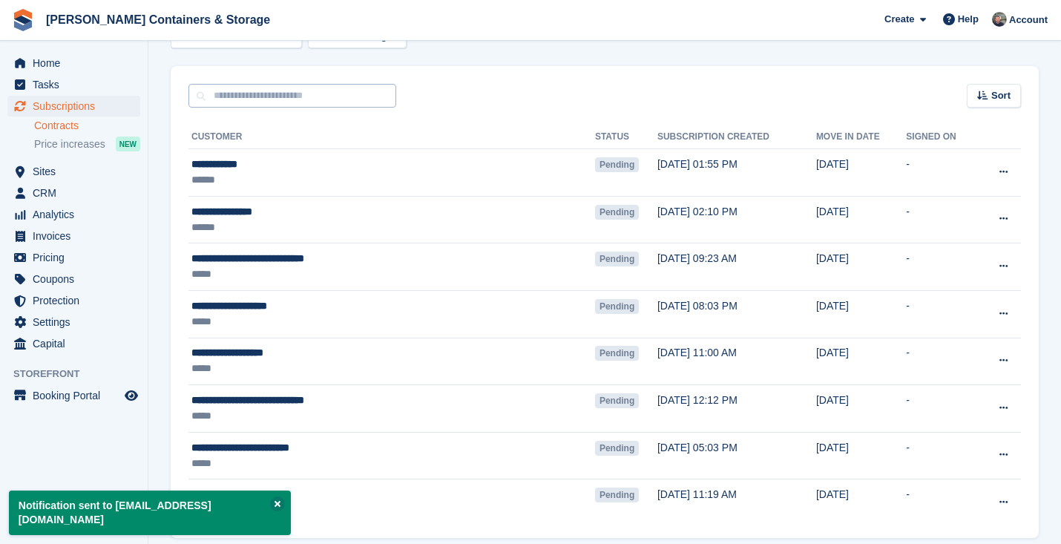
scroll to position [49, 0]
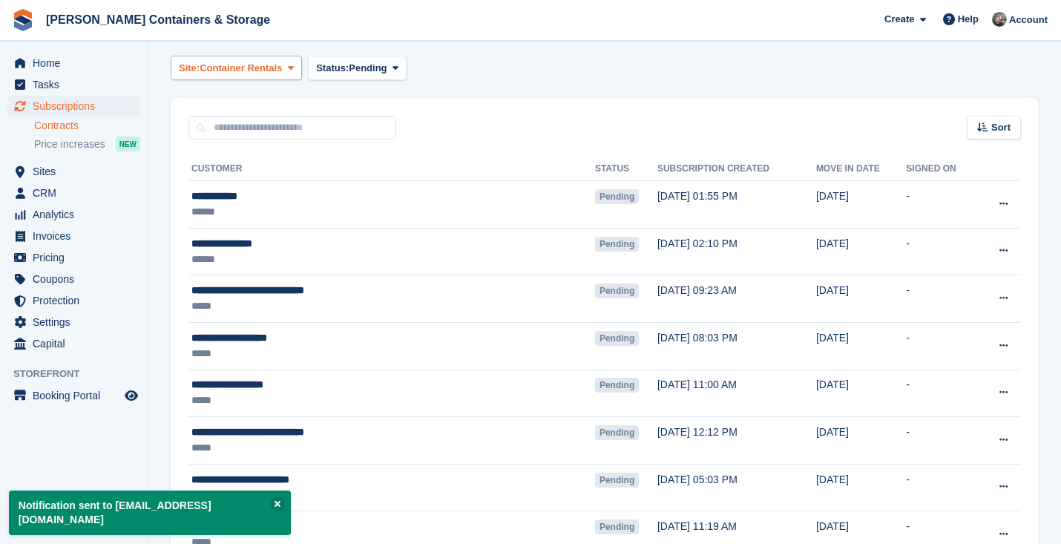
click at [208, 74] on span "Container Rentals" at bounding box center [241, 68] width 82 height 15
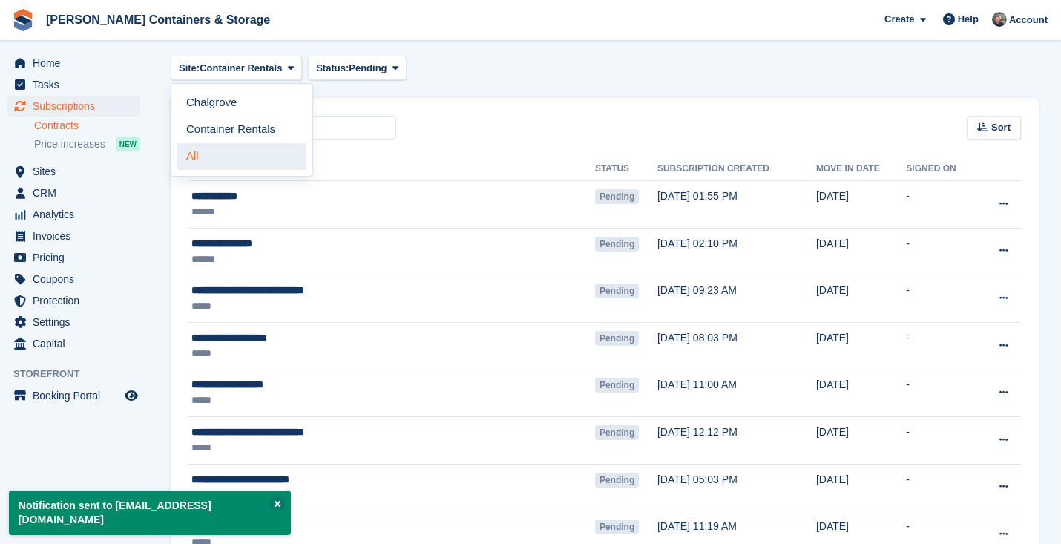
click at [212, 157] on link "All" at bounding box center [241, 156] width 129 height 27
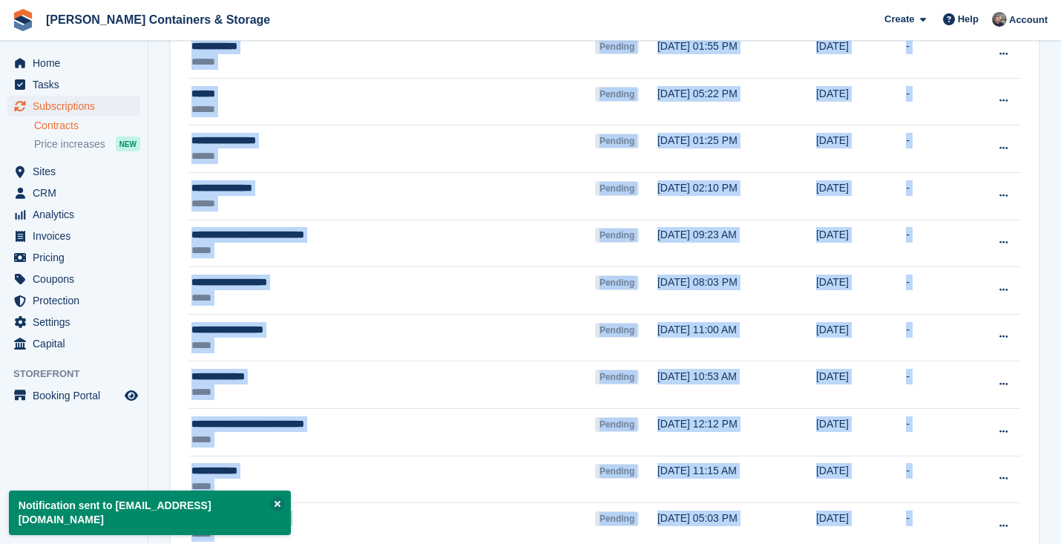
scroll to position [375, 0]
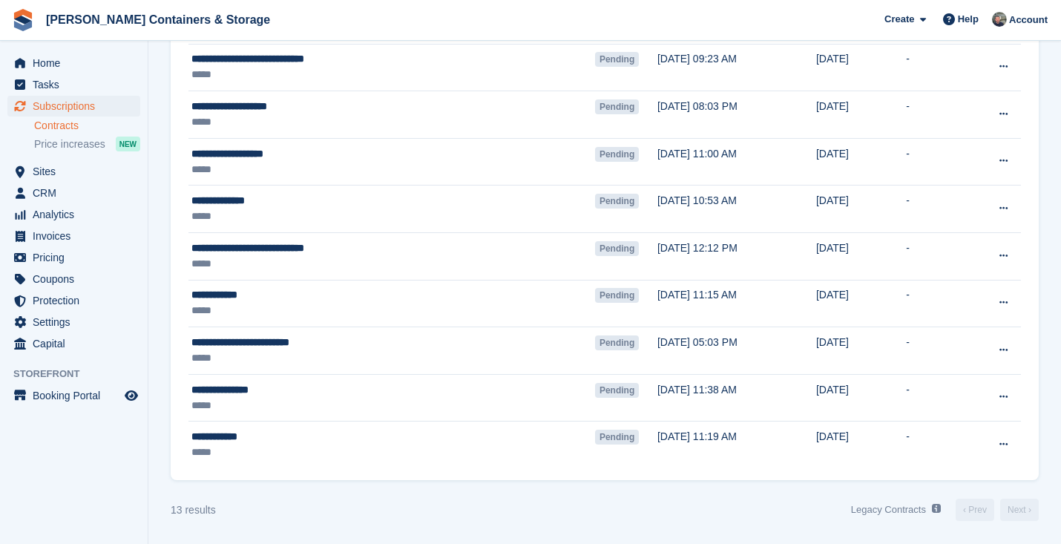
drag, startPoint x: 181, startPoint y: 193, endPoint x: 1024, endPoint y: 431, distance: 875.7
click at [1024, 431] on div "**********" at bounding box center [605, 147] width 868 height 666
copy div
click at [491, 498] on div "13 results Legacy Contracts See a list of Contracts from before they were built…" at bounding box center [605, 510] width 868 height 24
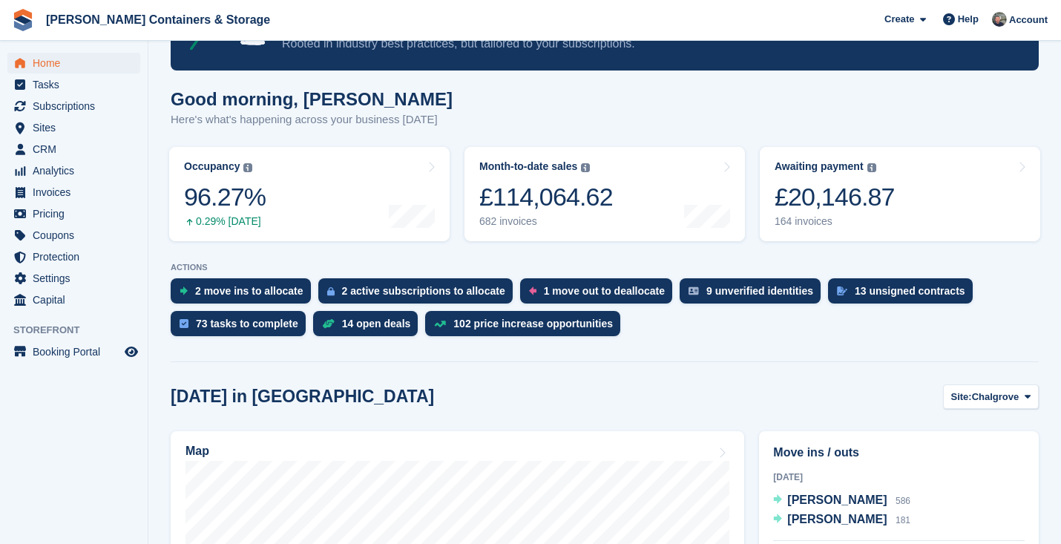
scroll to position [219, 0]
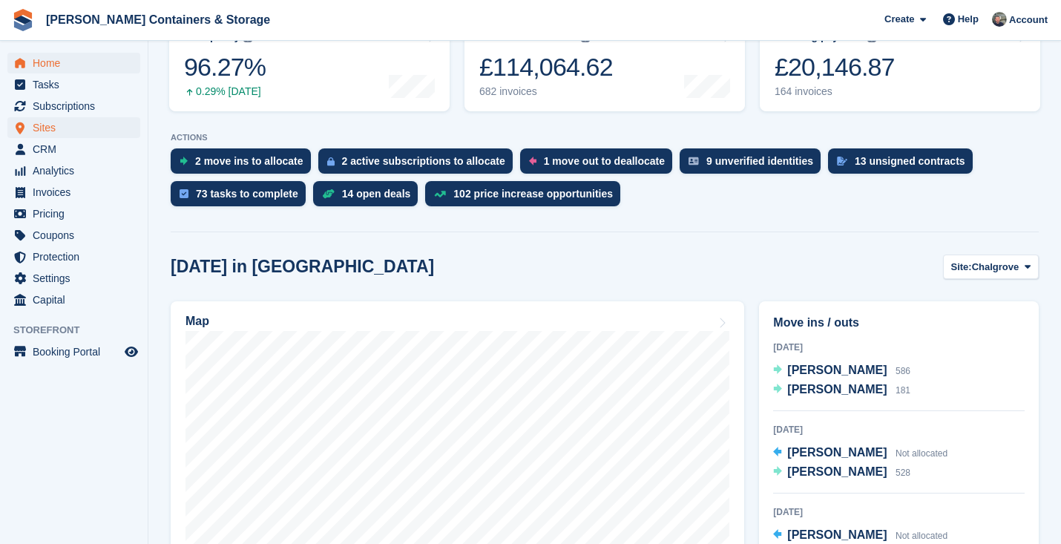
click at [65, 129] on span "Sites" at bounding box center [77, 127] width 89 height 21
